Goal: Navigation & Orientation: Find specific page/section

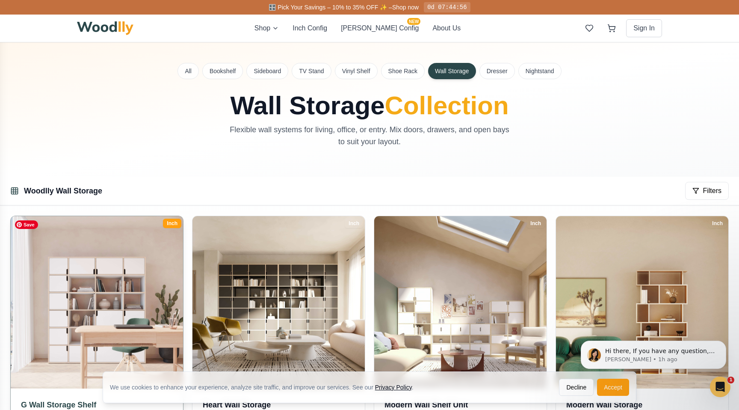
click at [89, 265] on img at bounding box center [96, 302] width 181 height 181
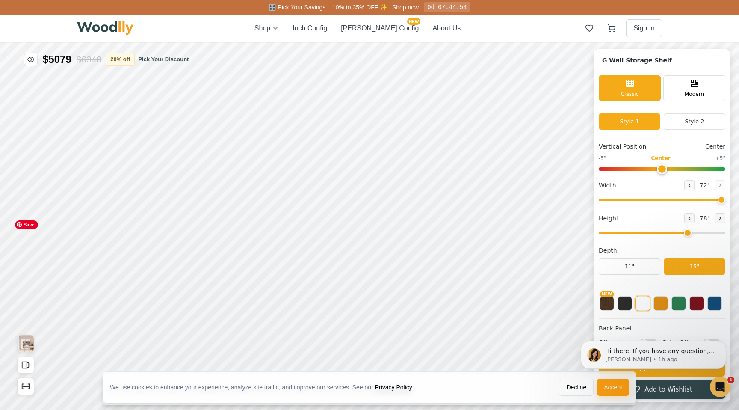
type input "72"
type input "6"
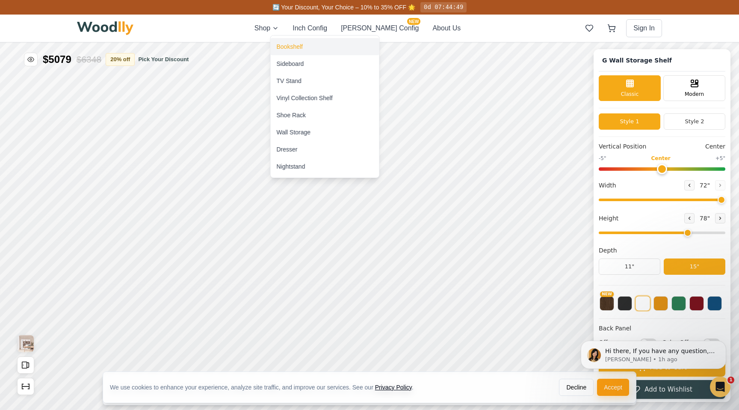
click at [283, 47] on div "Bookshelf" at bounding box center [290, 46] width 26 height 9
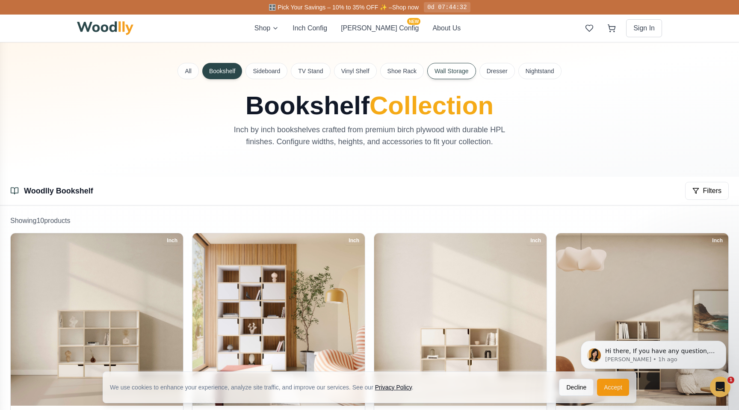
click at [460, 75] on button "Wall Storage" at bounding box center [451, 71] width 49 height 16
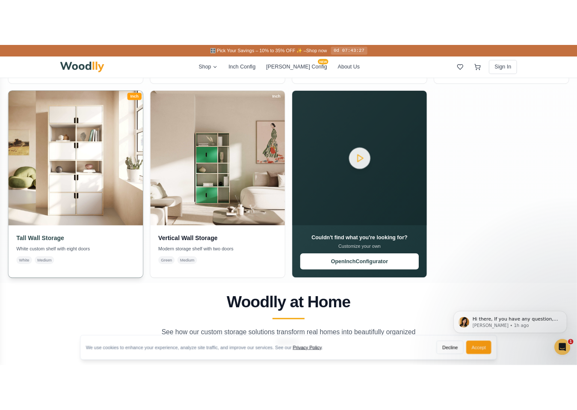
scroll to position [367, 0]
